Goal: Navigation & Orientation: Find specific page/section

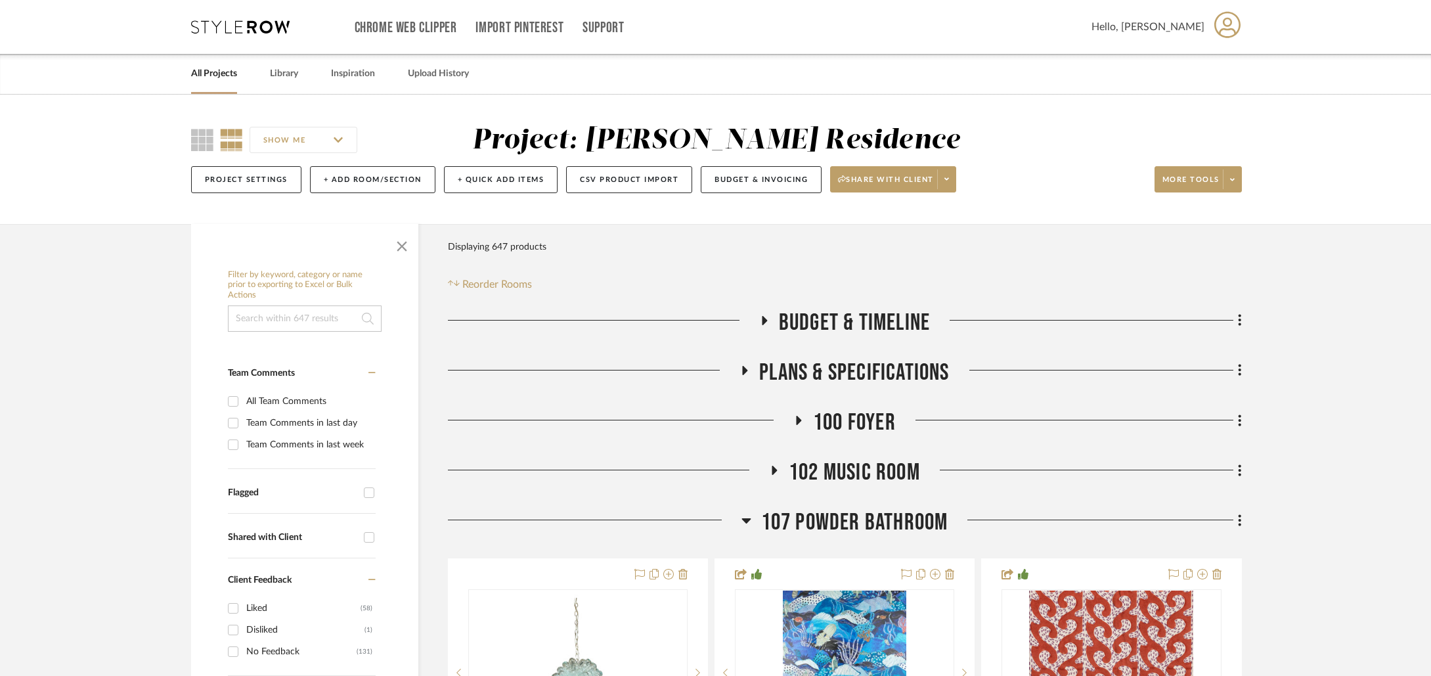
click at [216, 71] on link "All Projects" at bounding box center [214, 74] width 46 height 18
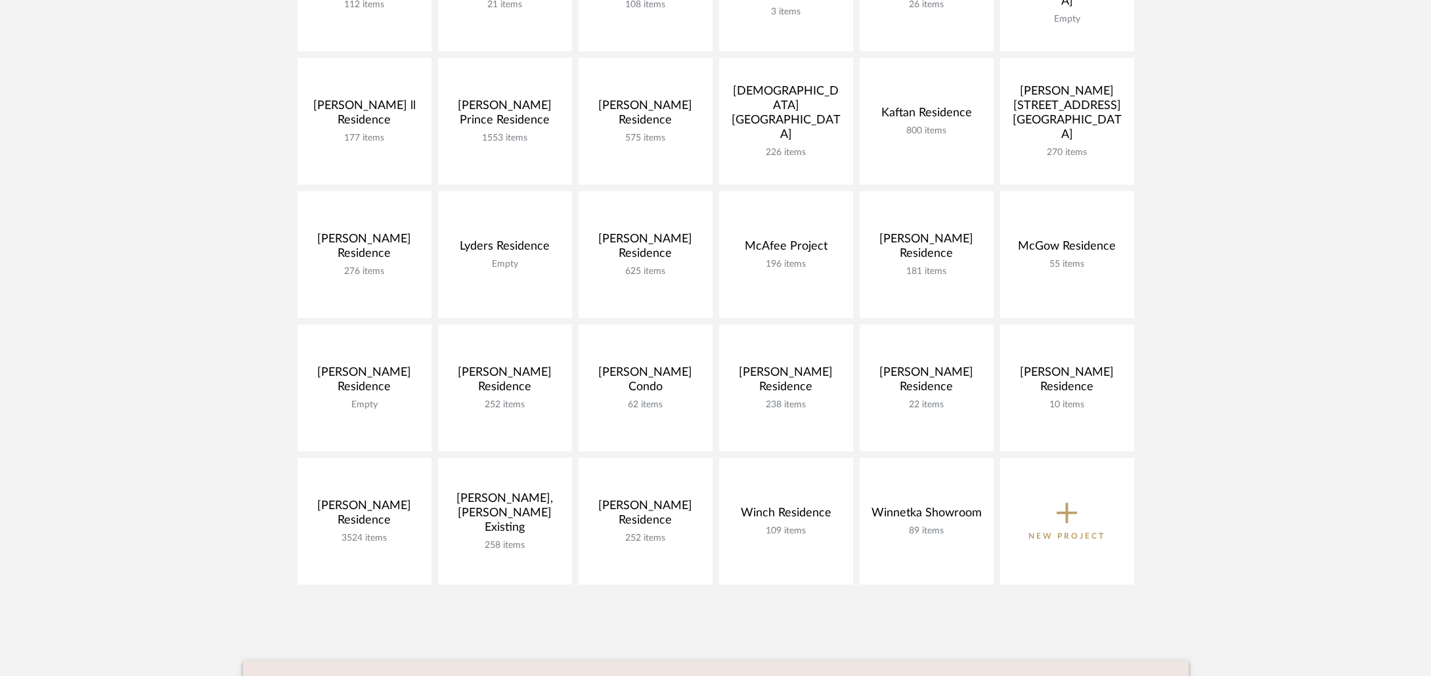
scroll to position [458, 0]
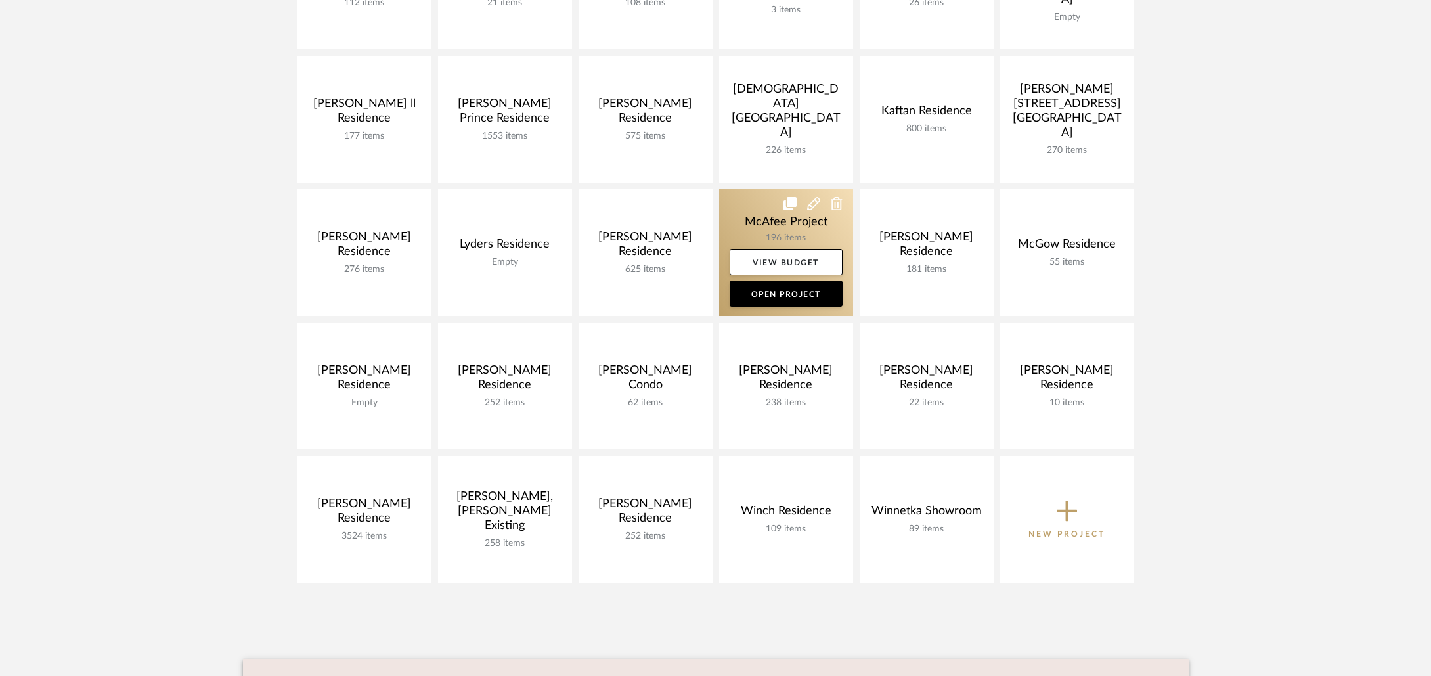
click at [749, 219] on link at bounding box center [786, 252] width 134 height 127
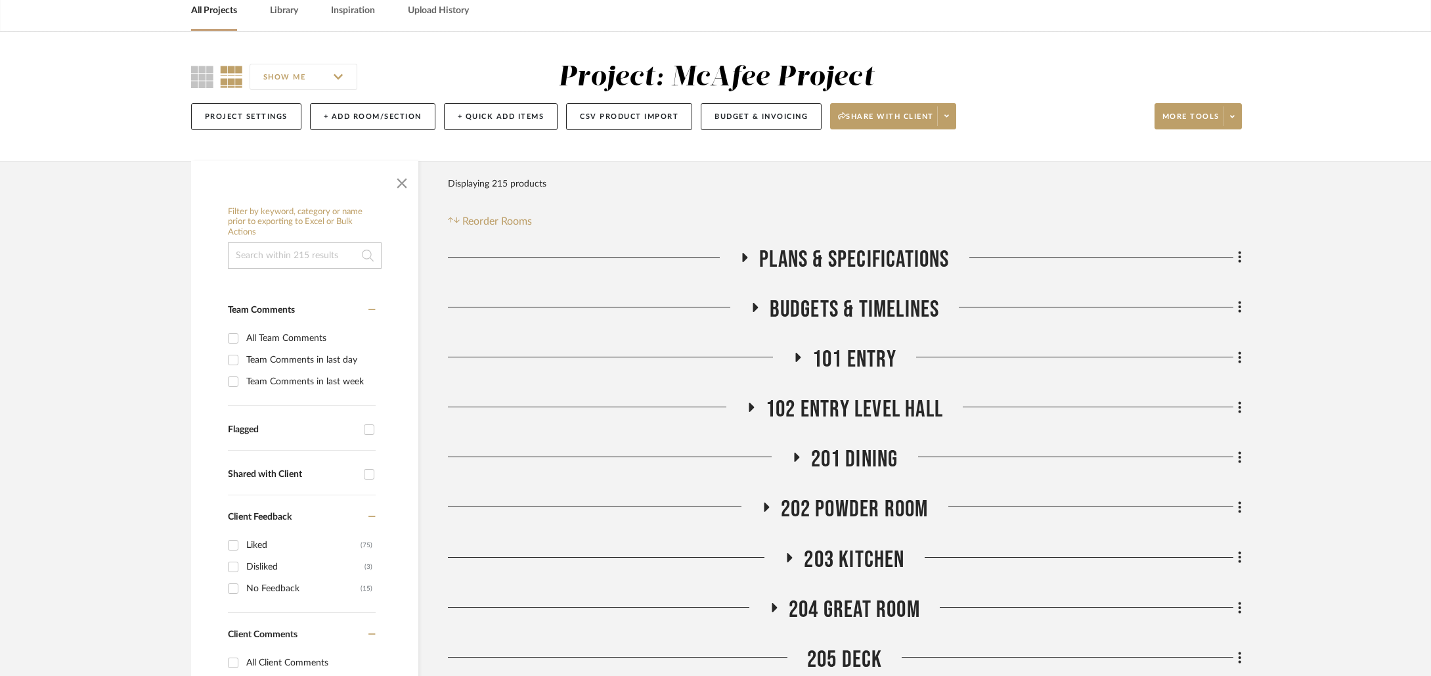
scroll to position [73, 0]
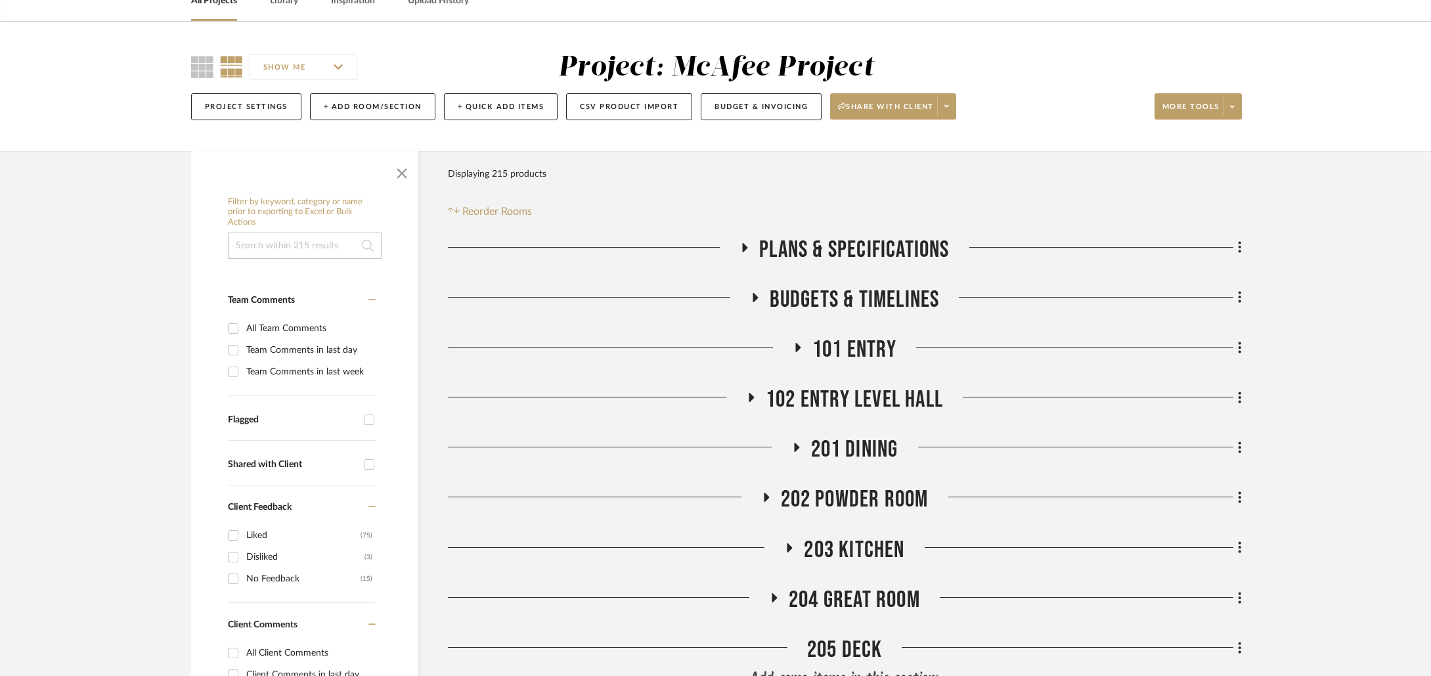
click at [845, 354] on span "101 ENTRY" at bounding box center [855, 350] width 84 height 28
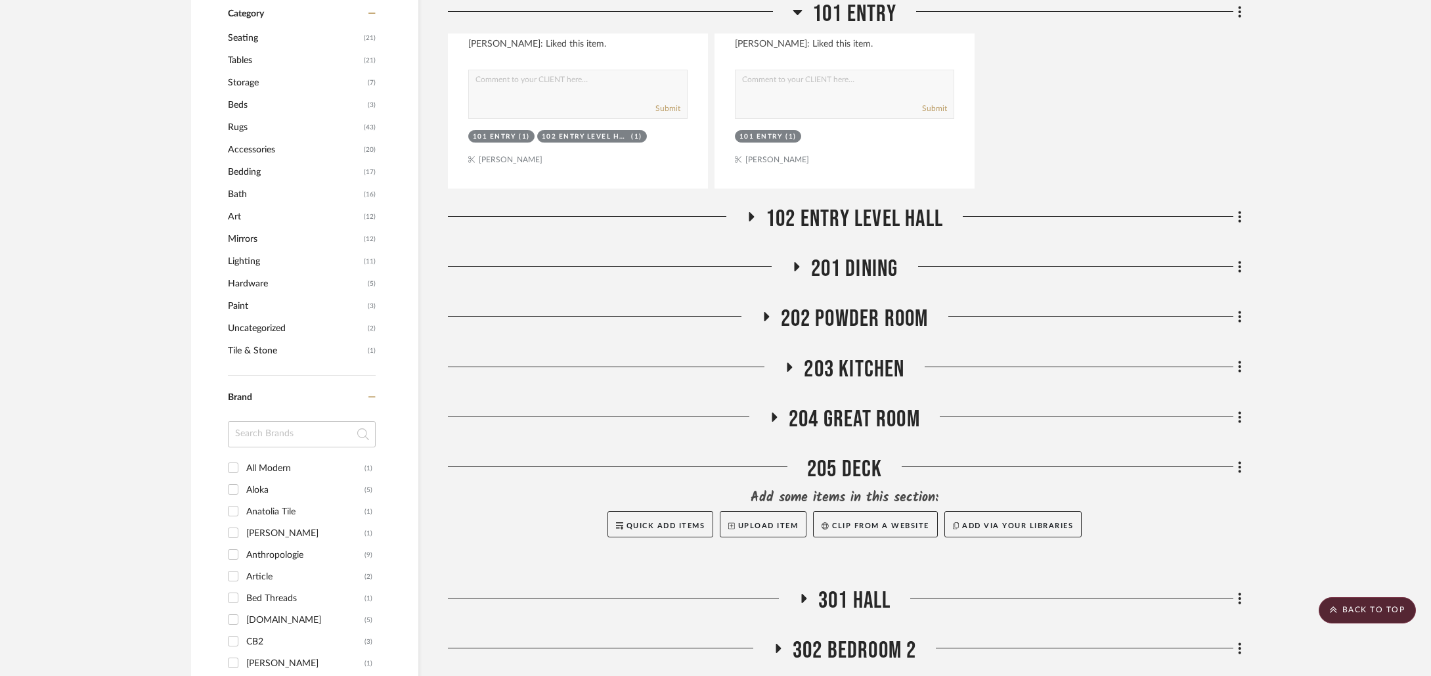
scroll to position [863, 0]
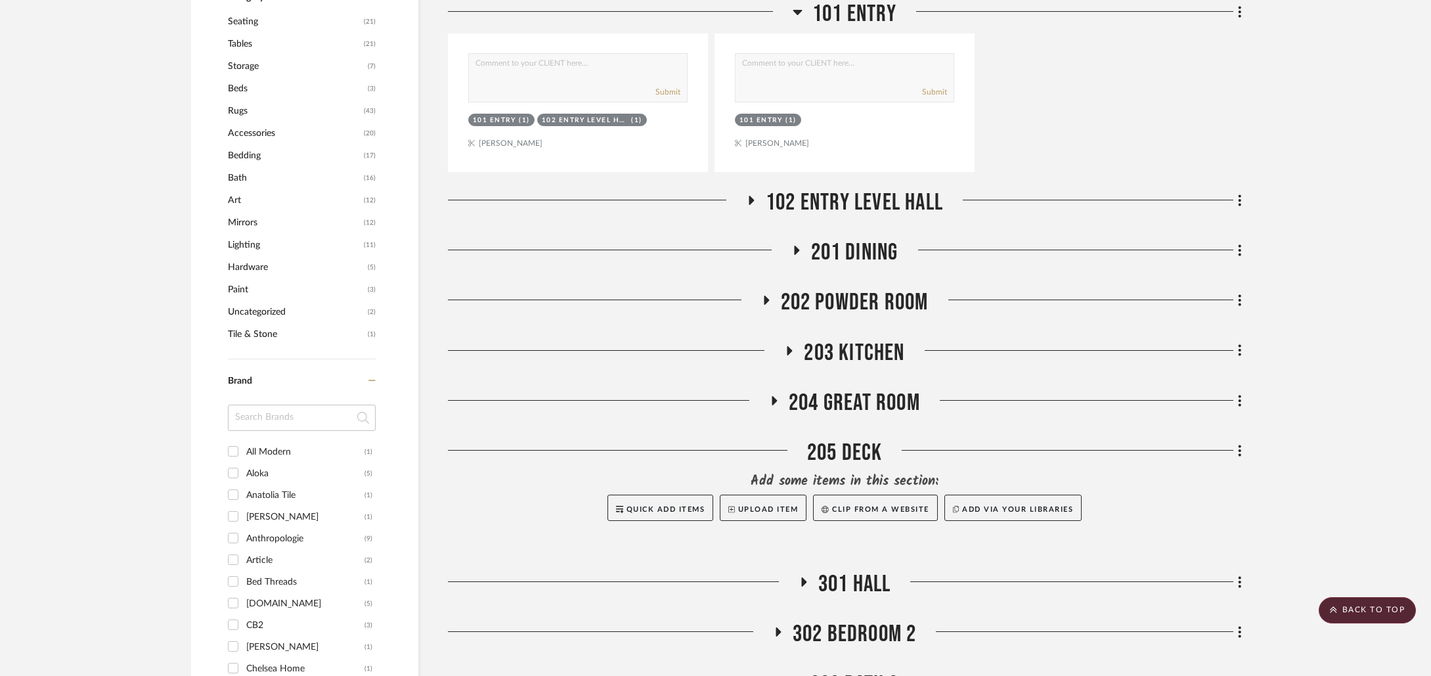
click at [834, 198] on span "102 ENTRY LEVEL HALL" at bounding box center [854, 203] width 177 height 28
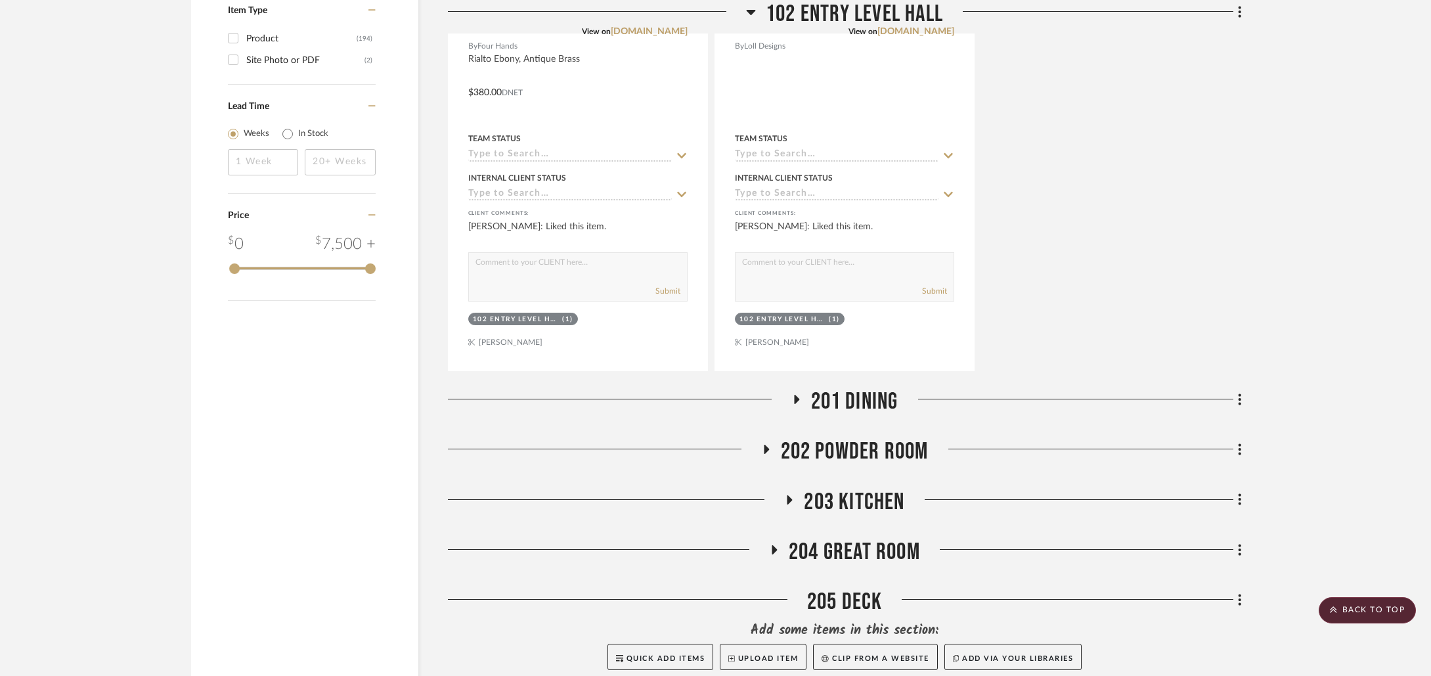
scroll to position [2182, 0]
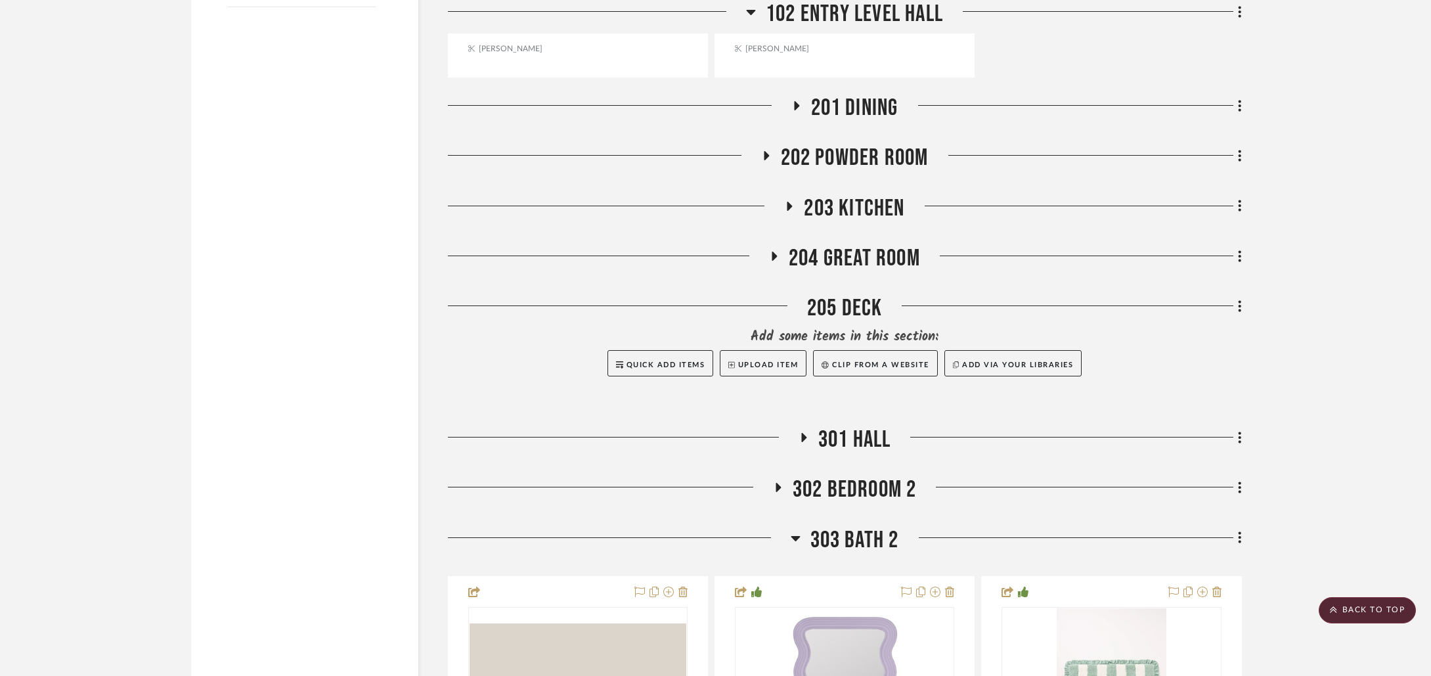
click at [847, 109] on span "201 DINING" at bounding box center [854, 108] width 87 height 28
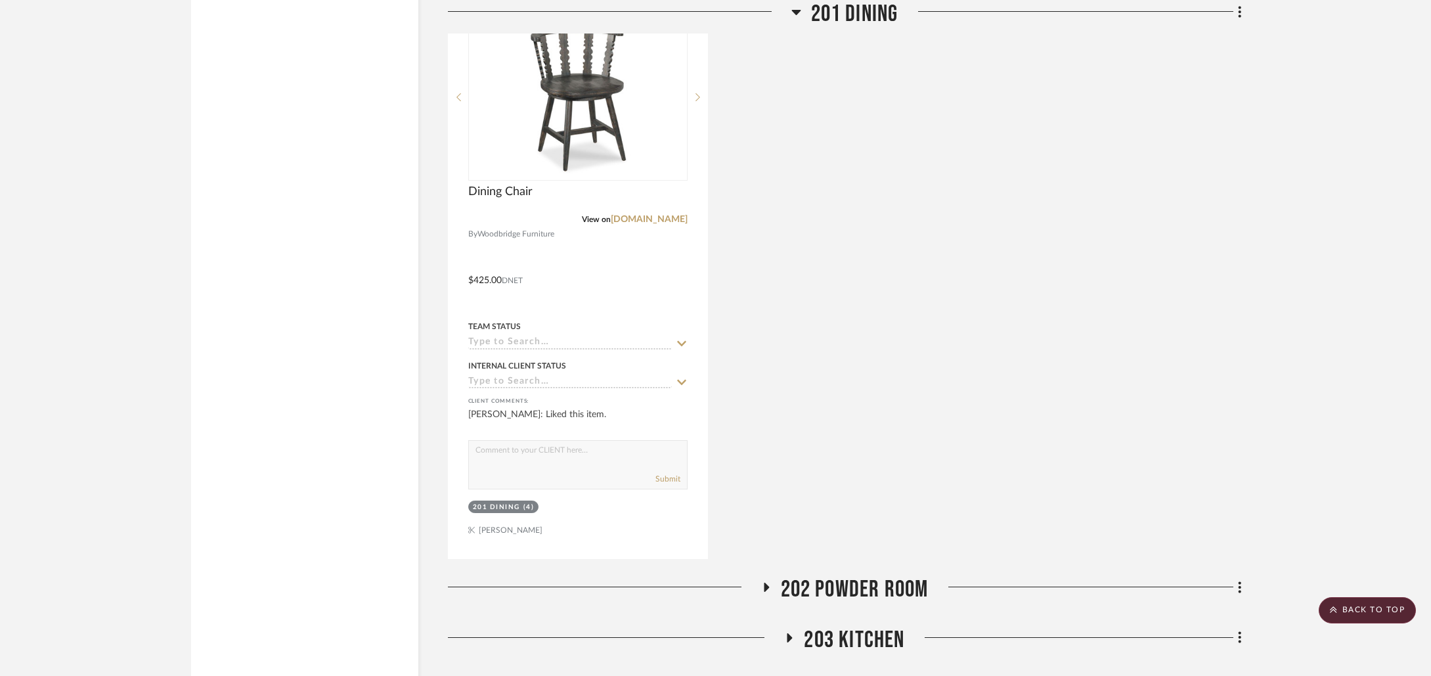
scroll to position [3064, 0]
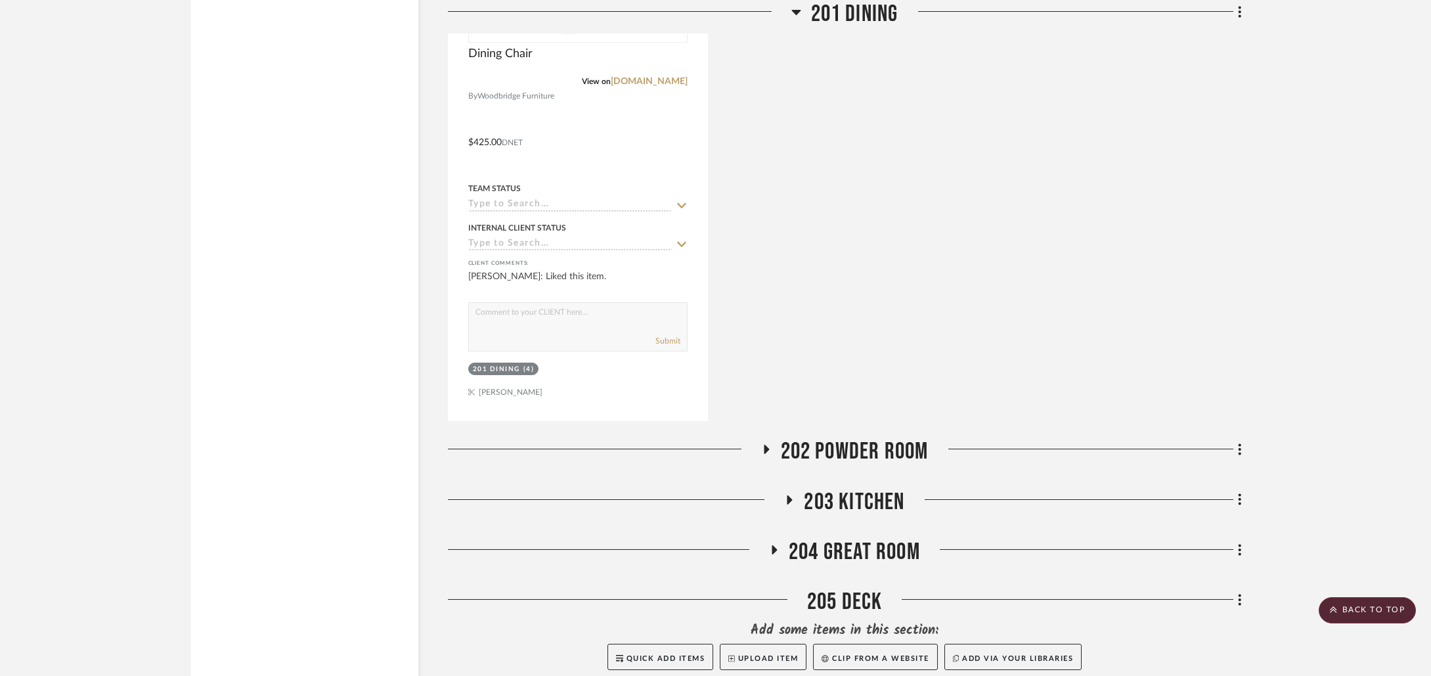
click at [865, 449] on span "202 POWDER ROOM" at bounding box center [855, 452] width 148 height 28
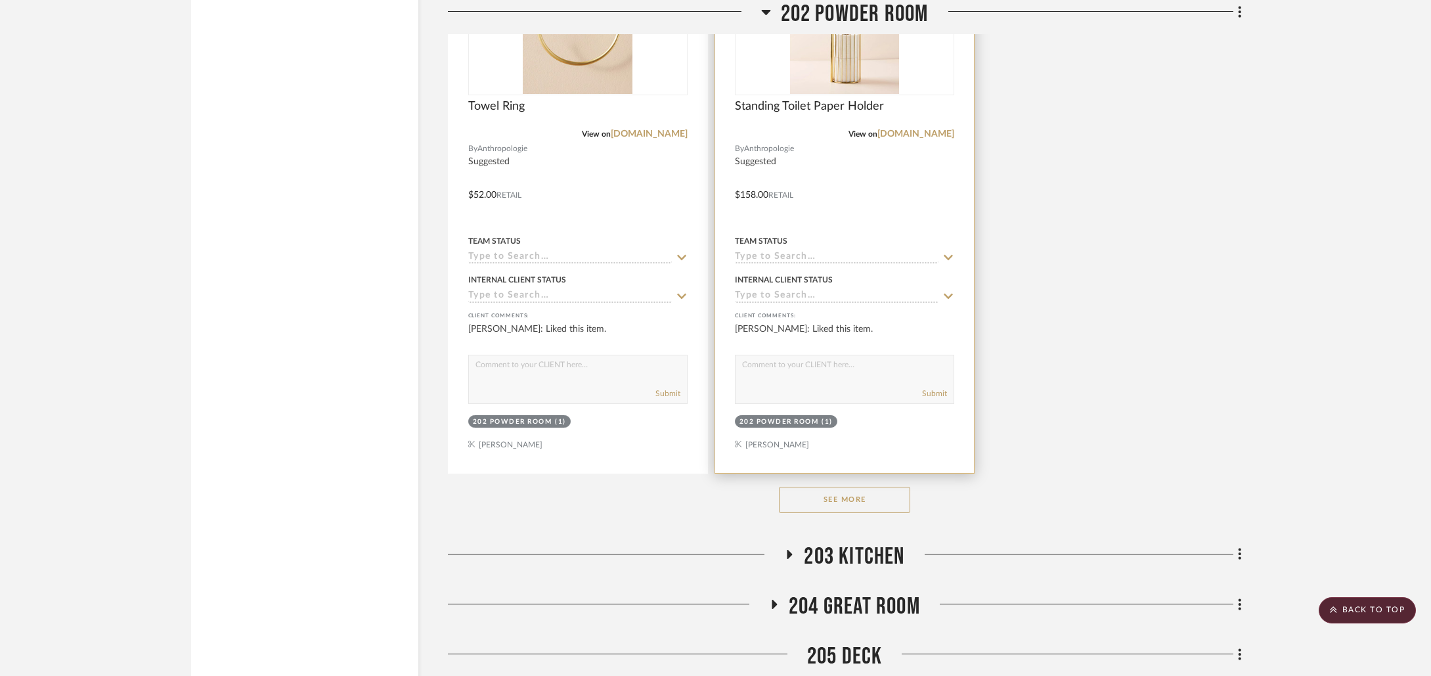
scroll to position [4821, 0]
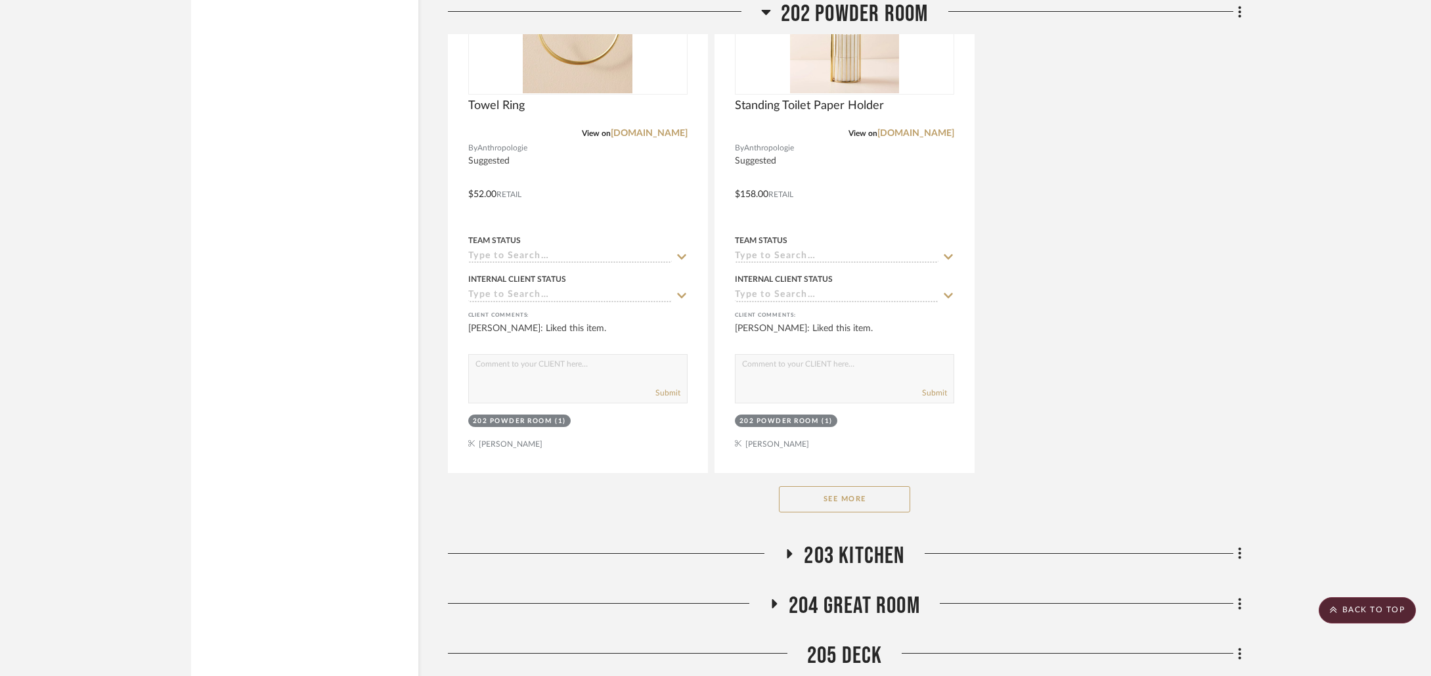
click at [817, 551] on span "203 KITCHEN" at bounding box center [854, 556] width 101 height 28
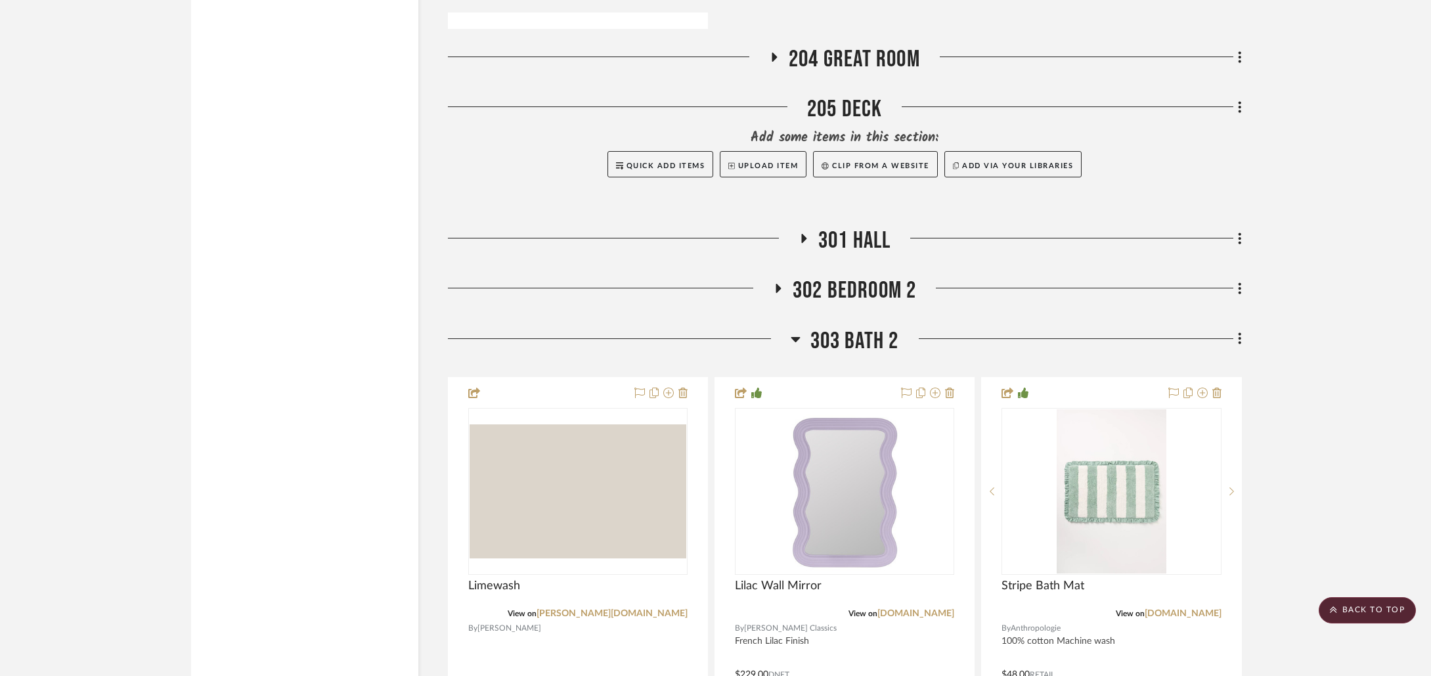
scroll to position [6543, 0]
click at [842, 282] on span "302 BEDROOM 2" at bounding box center [855, 290] width 124 height 28
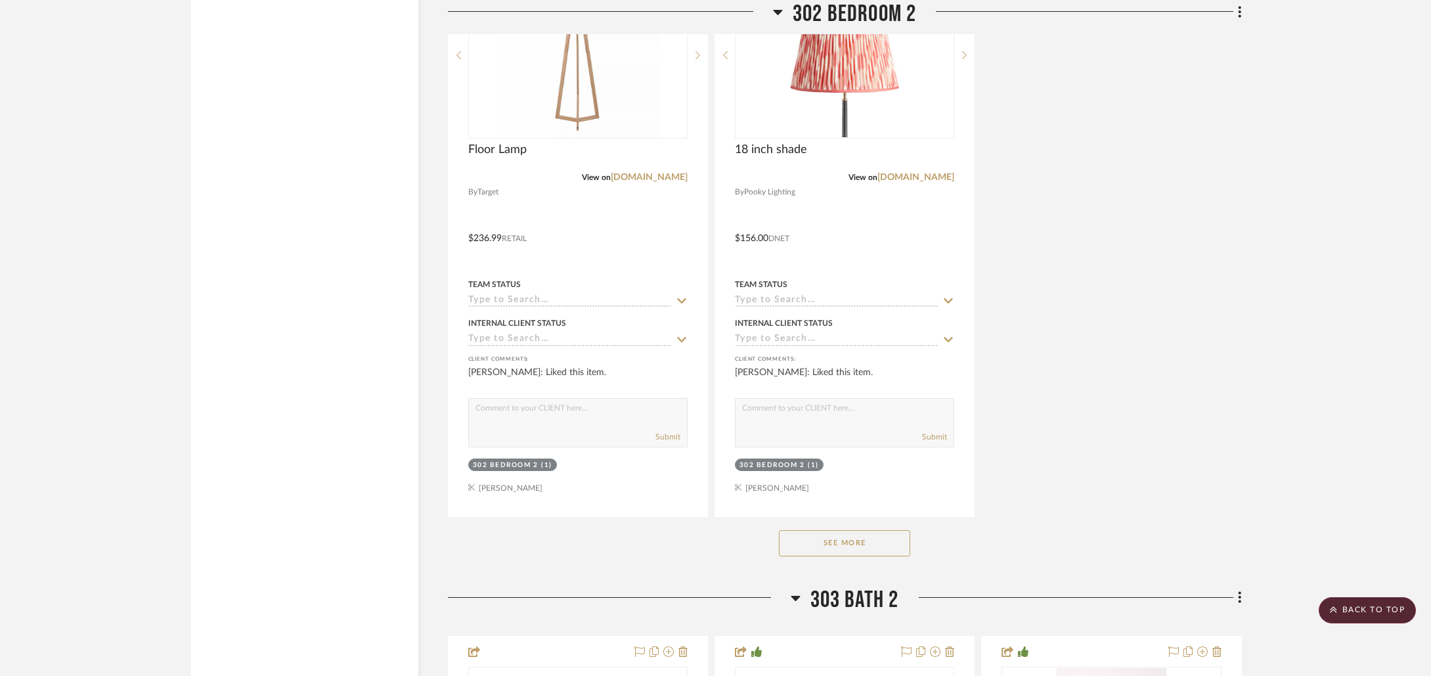
scroll to position [8112, 0]
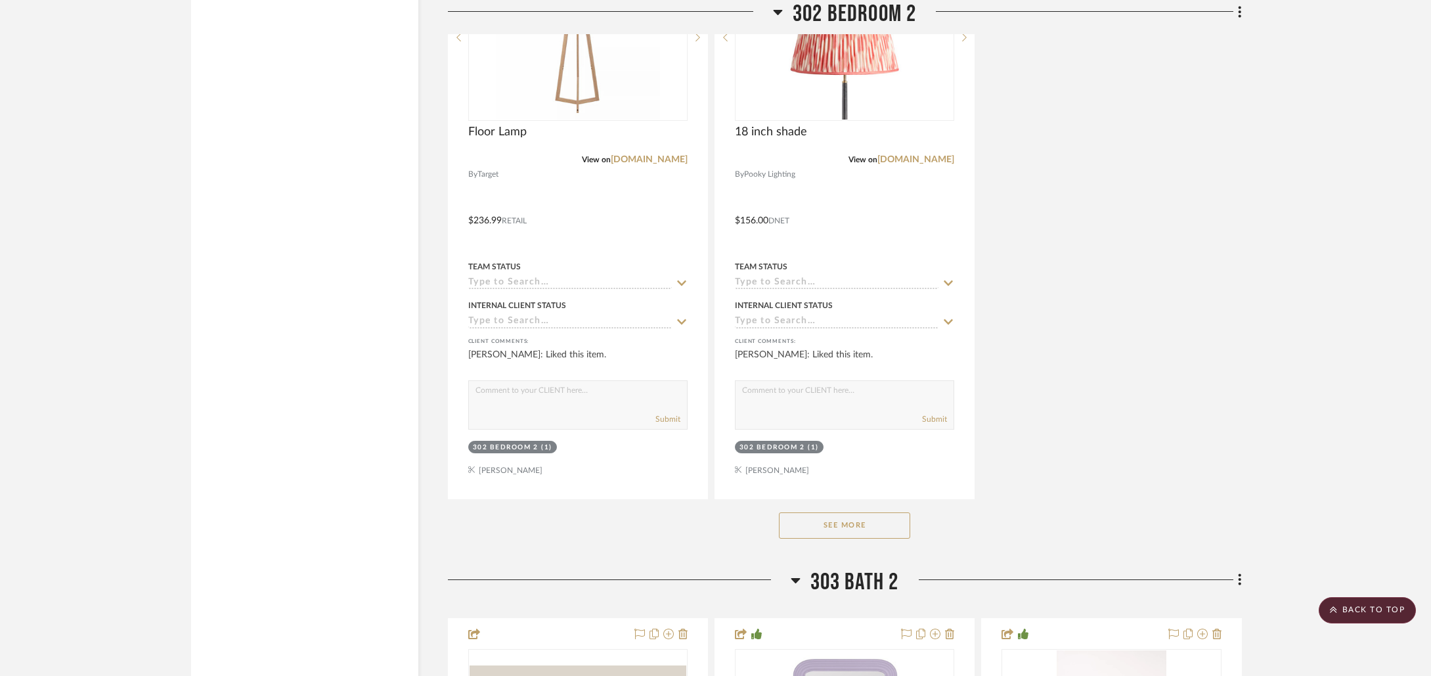
click at [847, 526] on button "See More" at bounding box center [844, 525] width 131 height 26
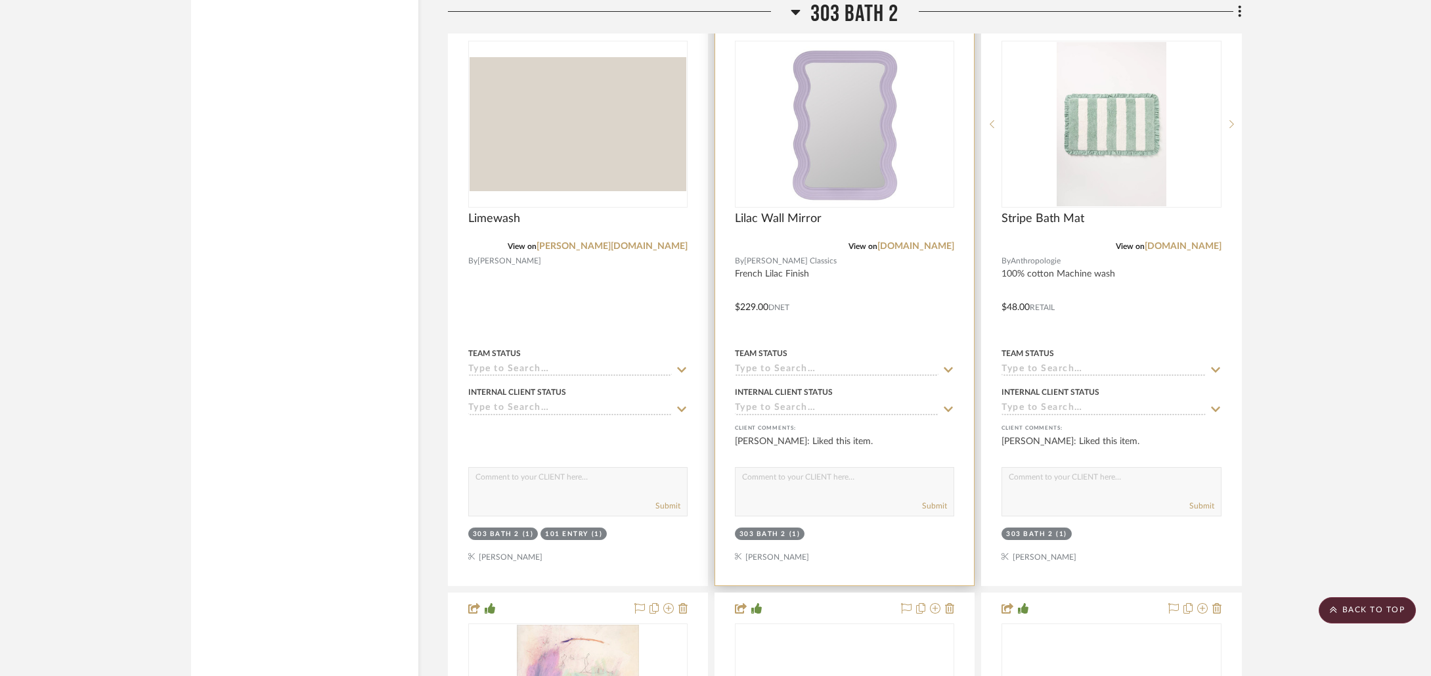
scroll to position [9901, 0]
